Goal: Task Accomplishment & Management: Manage account settings

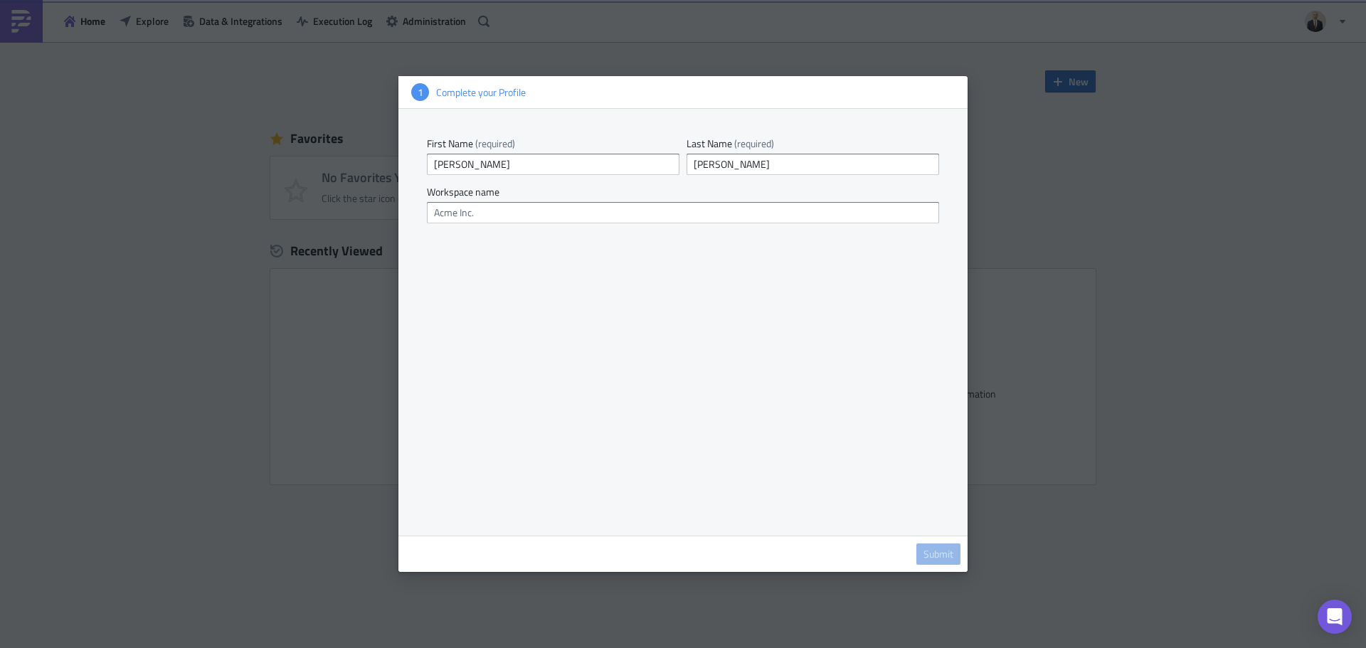
click at [1053, 464] on div at bounding box center [683, 324] width 1366 height 648
click at [1006, 204] on div at bounding box center [683, 324] width 1366 height 648
click at [871, 509] on div "First Name (required) [PERSON_NAME] Last Name (required) [PERSON_NAME] Workspac…" at bounding box center [683, 322] width 569 height 427
click at [946, 567] on div "Submit" at bounding box center [683, 554] width 569 height 36
click at [950, 559] on span "Submit" at bounding box center [939, 554] width 30 height 13
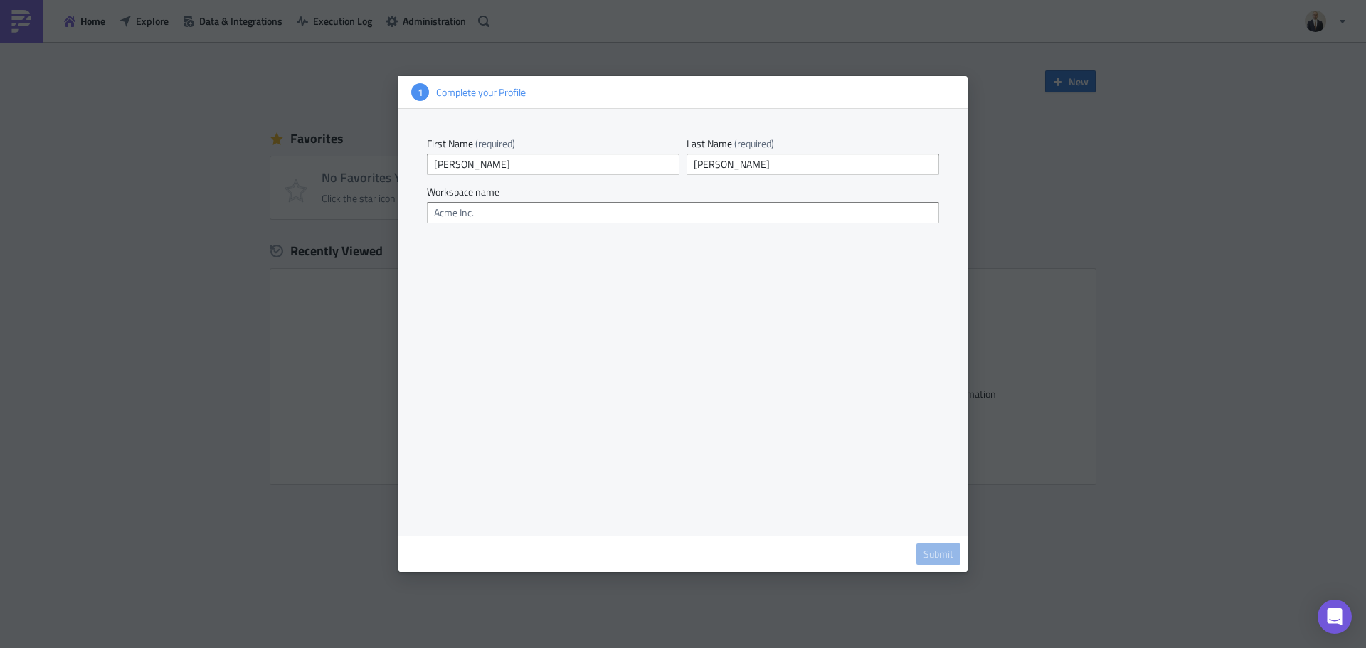
click at [864, 374] on div "First Name (required) [PERSON_NAME] Last Name (required) [PERSON_NAME] Workspac…" at bounding box center [683, 322] width 569 height 427
click at [381, 104] on div at bounding box center [683, 324] width 1366 height 648
click at [263, 68] on div at bounding box center [683, 324] width 1366 height 648
drag, startPoint x: 943, startPoint y: 362, endPoint x: 974, endPoint y: 401, distance: 50.1
click at [949, 367] on div "First Name (required) [PERSON_NAME] Last Name (required) [PERSON_NAME] Workspac…" at bounding box center [683, 322] width 569 height 427
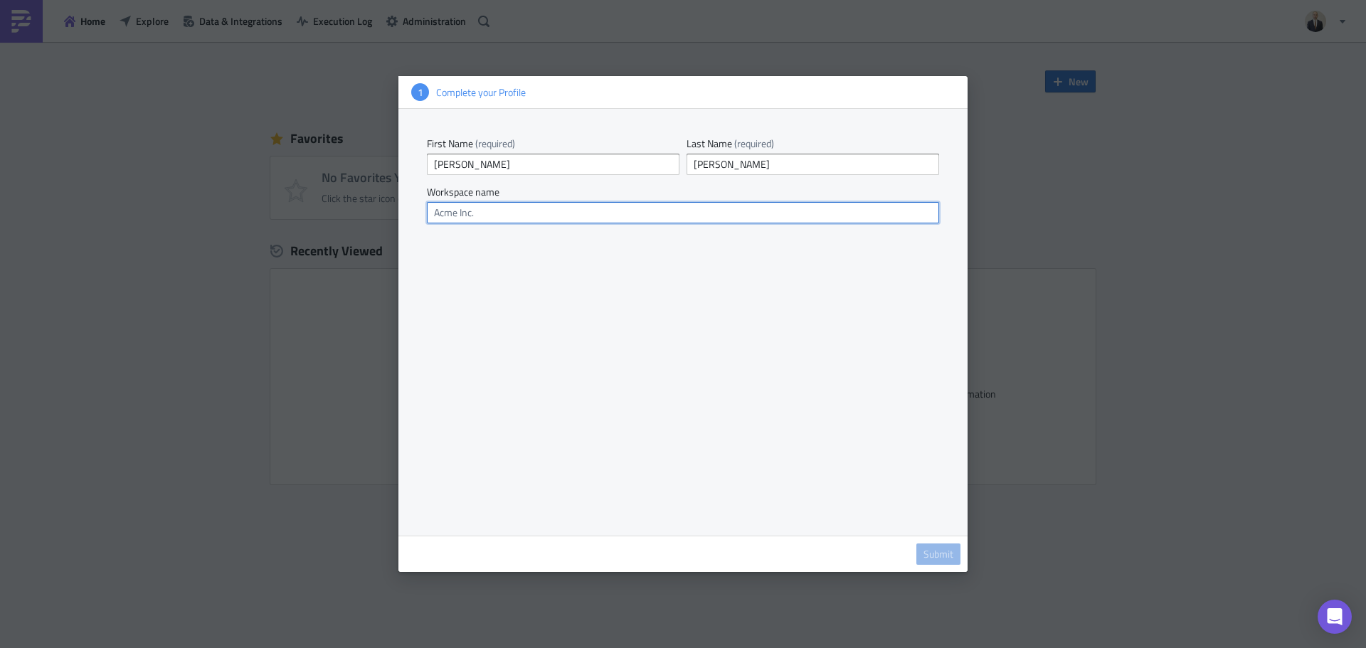
click at [619, 220] on input "text" at bounding box center [683, 212] width 512 height 21
type input "Tt"
click at [926, 549] on span "Submit" at bounding box center [939, 554] width 30 height 13
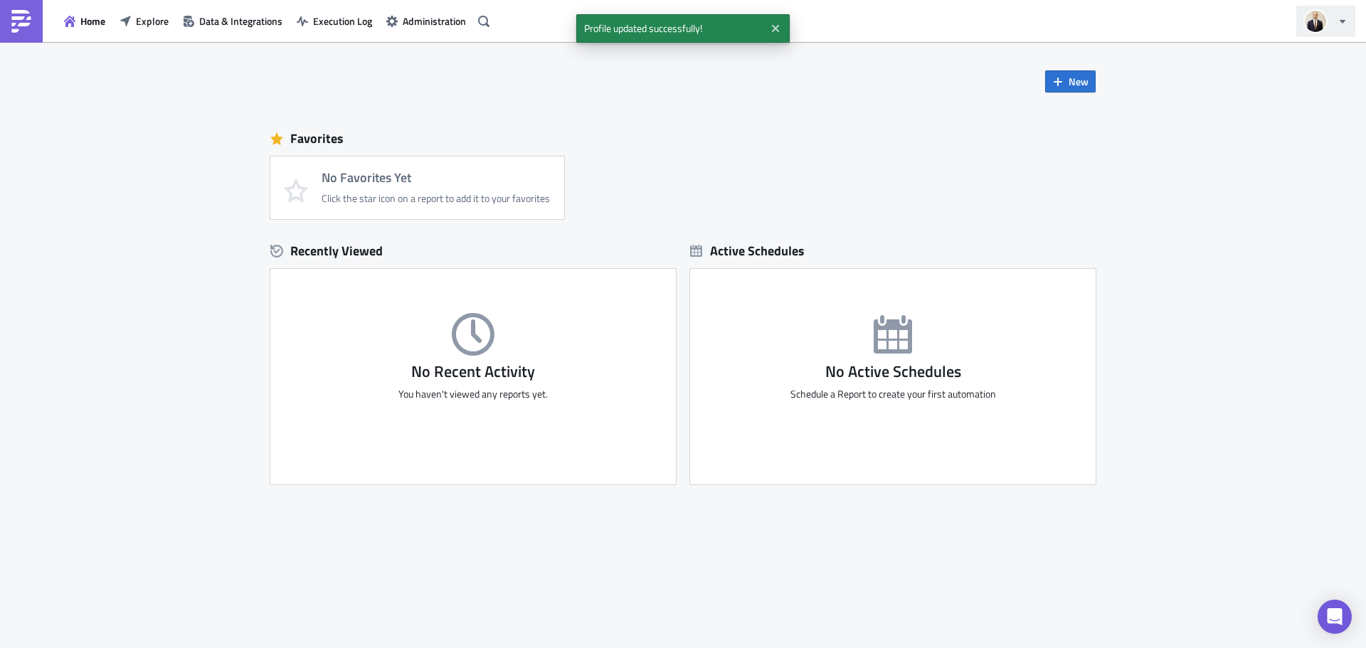
click at [1341, 29] on button "button" at bounding box center [1326, 21] width 59 height 31
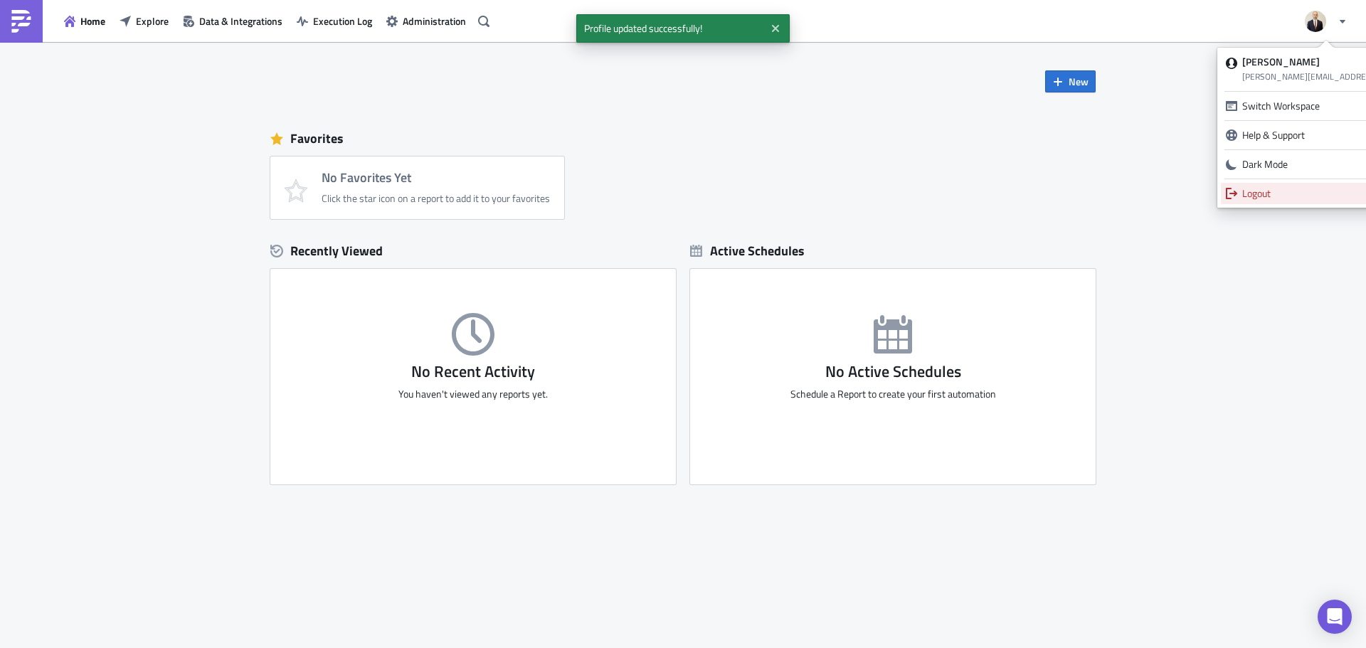
click at [1270, 199] on div "Logout" at bounding box center [1377, 193] width 268 height 14
